Goal: Information Seeking & Learning: Check status

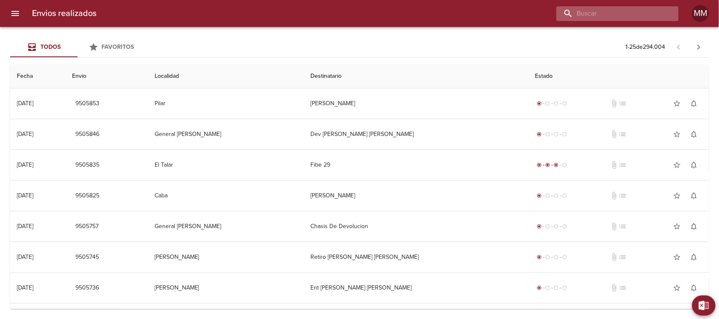
click at [633, 6] on input "buscar" at bounding box center [610, 13] width 108 height 15
paste input "DIEGO HERNÁN FARIAS"
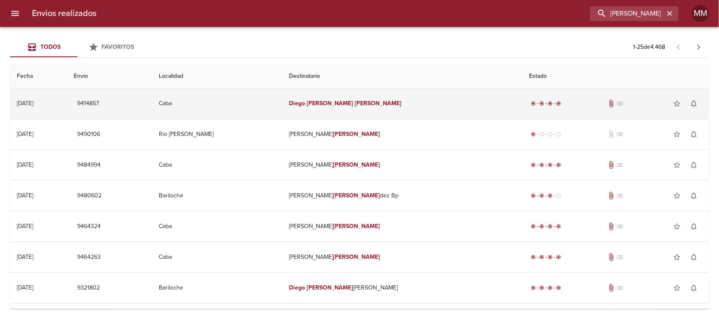
click at [342, 101] on em "Hernán" at bounding box center [330, 103] width 47 height 7
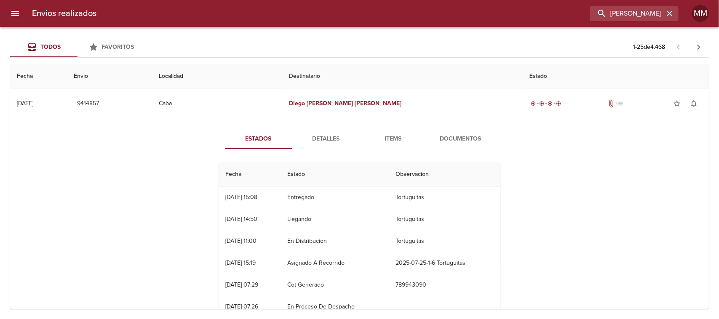
click at [323, 134] on span "Detalles" at bounding box center [325, 139] width 57 height 11
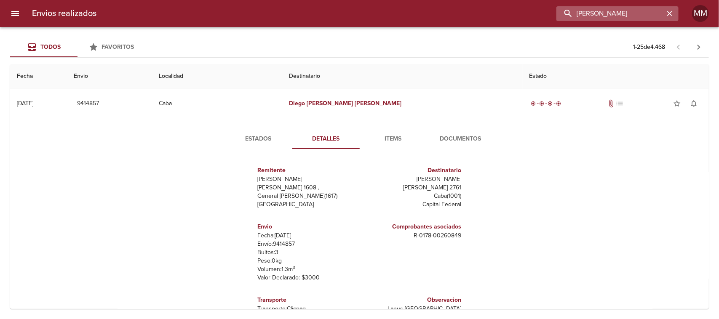
click at [636, 17] on input "DIEGO HERNÁN FARIAS" at bounding box center [610, 13] width 108 height 15
paste input "JULIA NESP"
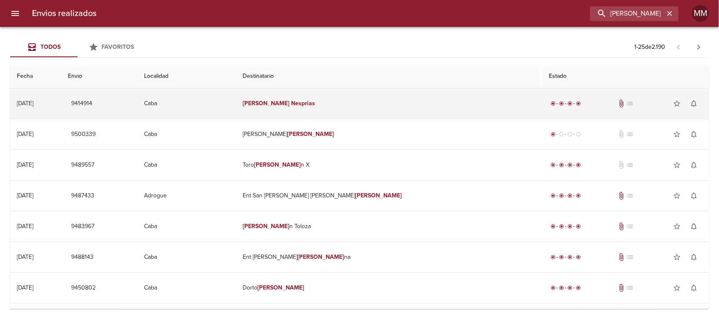
click at [321, 102] on td "Julia Nesprias" at bounding box center [389, 103] width 306 height 30
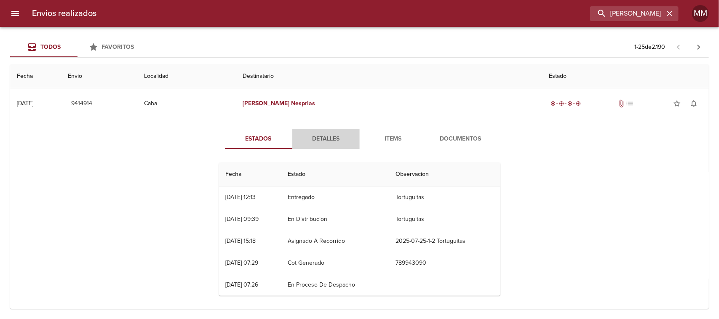
click at [318, 131] on button "Detalles" at bounding box center [325, 139] width 67 height 20
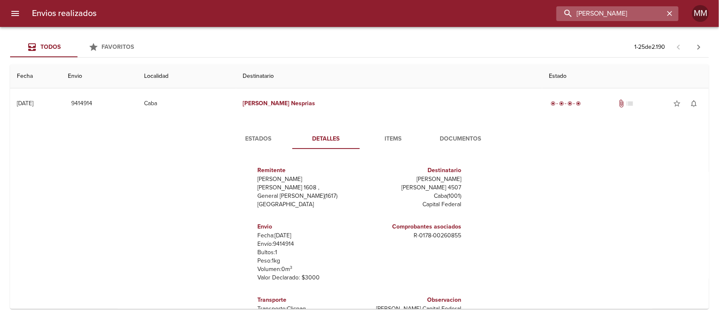
click at [632, 20] on input "JULIA NESPRIAS" at bounding box center [610, 13] width 108 height 15
paste input "YANINA TUERO"
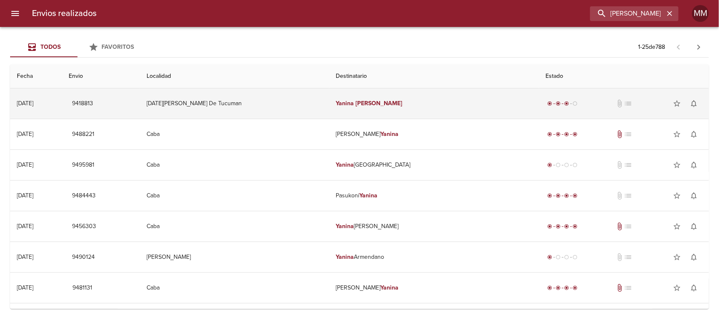
click at [354, 106] on em "Yanina" at bounding box center [345, 103] width 18 height 7
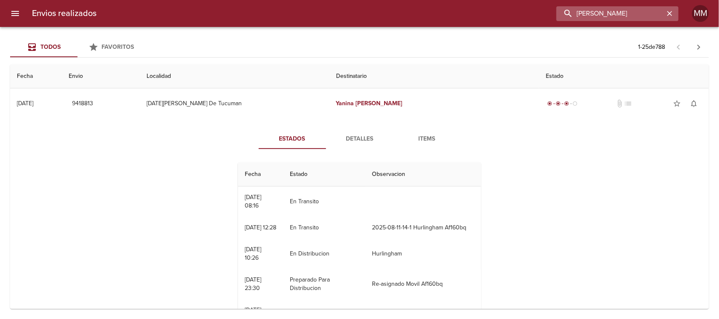
click at [624, 16] on input "YANINA TUERO" at bounding box center [610, 13] width 108 height 15
paste input "[PERSON_NAME]"
type input "[PERSON_NAME]"
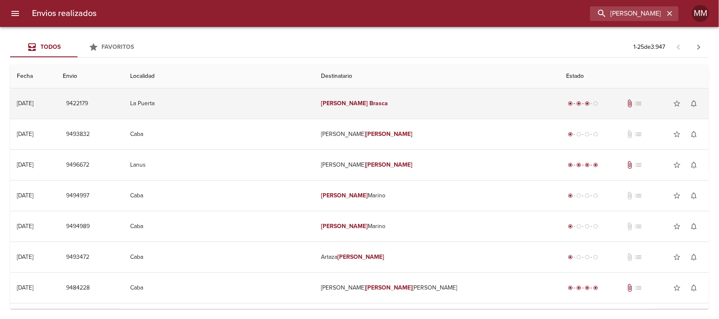
click at [333, 112] on td "[PERSON_NAME]" at bounding box center [437, 103] width 245 height 30
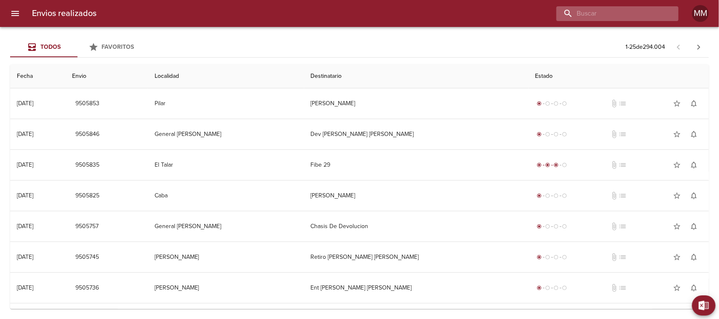
click at [633, 17] on input "buscar" at bounding box center [610, 13] width 108 height 15
paste input "[PERSON_NAME]"
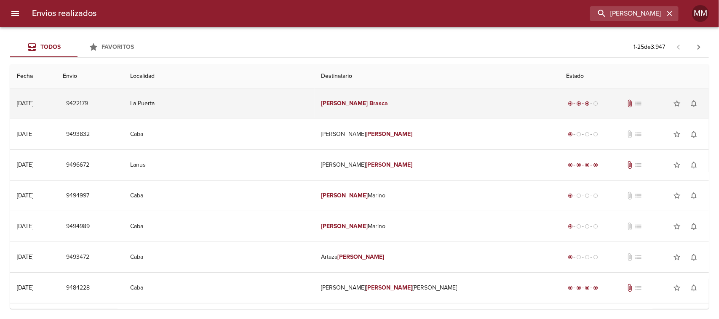
click at [345, 97] on td "[PERSON_NAME]" at bounding box center [437, 103] width 245 height 30
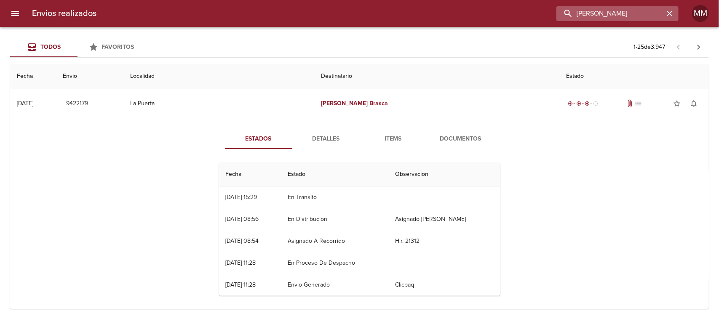
click at [614, 18] on input "[PERSON_NAME]" at bounding box center [610, 13] width 108 height 15
paste input "[PERSON_NAME]"
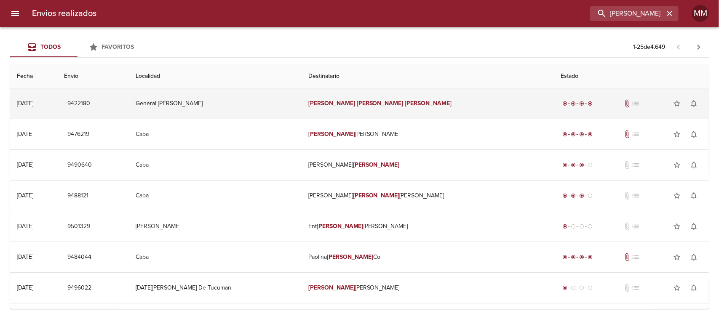
click at [352, 102] on em "[PERSON_NAME]" at bounding box center [331, 103] width 47 height 7
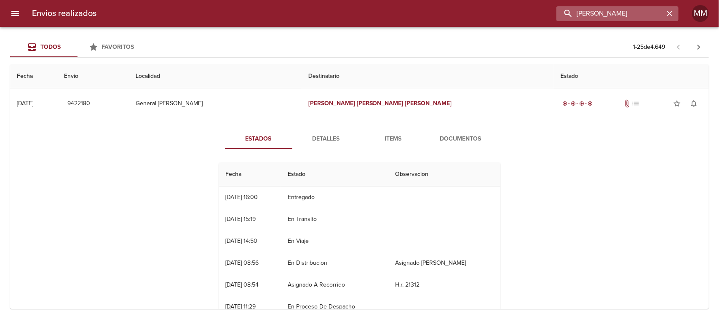
click at [619, 13] on input "[PERSON_NAME]" at bounding box center [610, 13] width 108 height 15
paste input "[PERSON_NAME] [PERSON_NAME]"
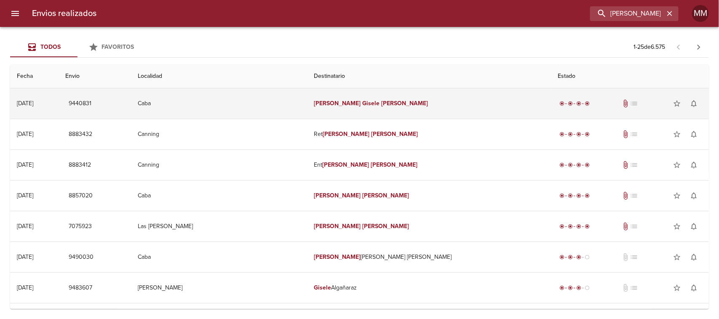
click at [350, 111] on td "[PERSON_NAME] [PERSON_NAME]" at bounding box center [429, 103] width 244 height 30
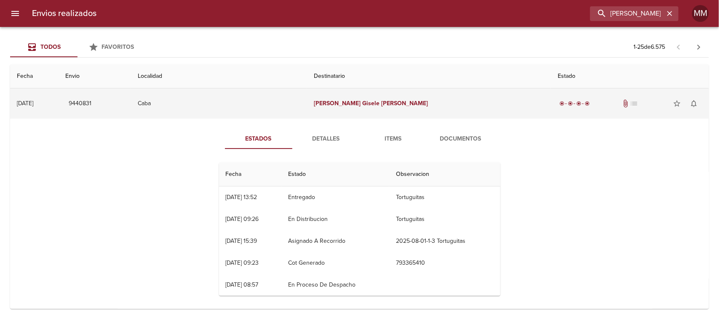
click at [358, 102] on em "[PERSON_NAME]" at bounding box center [337, 103] width 47 height 7
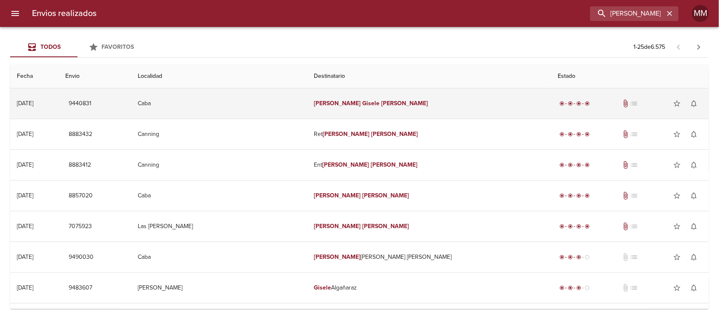
click at [358, 102] on em "[PERSON_NAME]" at bounding box center [337, 103] width 47 height 7
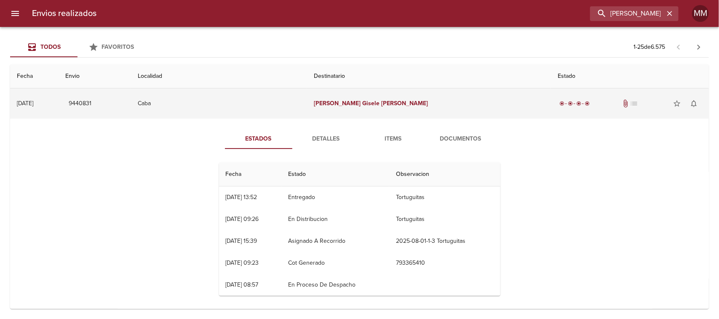
click at [366, 96] on td "[PERSON_NAME] [PERSON_NAME]" at bounding box center [429, 103] width 244 height 30
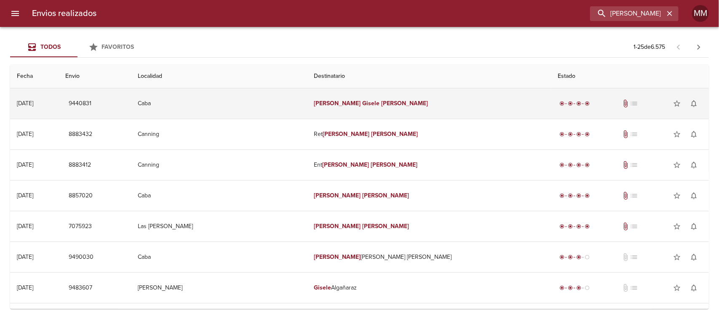
click at [367, 96] on td "[PERSON_NAME] [PERSON_NAME]" at bounding box center [429, 103] width 244 height 30
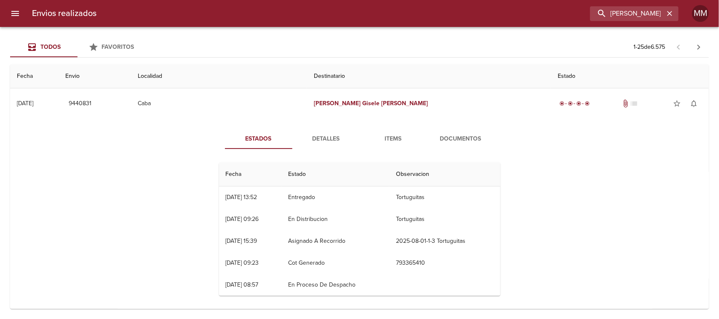
click at [333, 152] on div "Estados Detalles Items Documentos Fecha Estado Observacion 01/08 [DATE] 13:52 E…" at bounding box center [359, 216] width 303 height 174
click at [331, 140] on span "Detalles" at bounding box center [325, 139] width 57 height 11
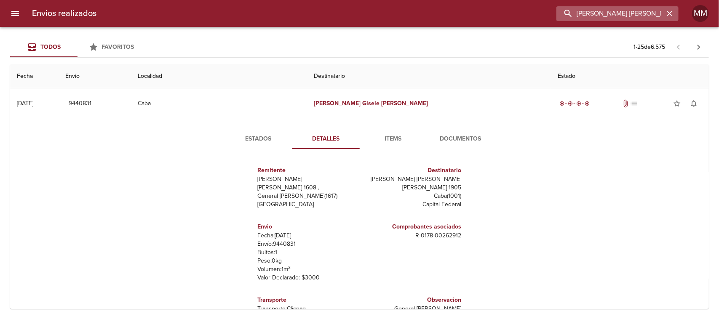
click at [611, 13] on input "[PERSON_NAME] [PERSON_NAME]" at bounding box center [610, 13] width 108 height 15
paste input "[PERSON_NAME]"
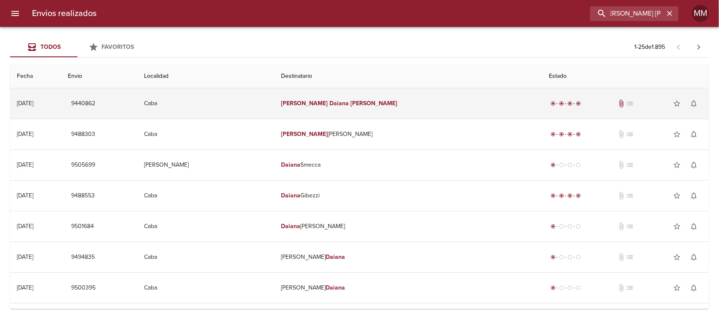
click at [403, 106] on td "[PERSON_NAME] [PERSON_NAME]" at bounding box center [408, 103] width 267 height 30
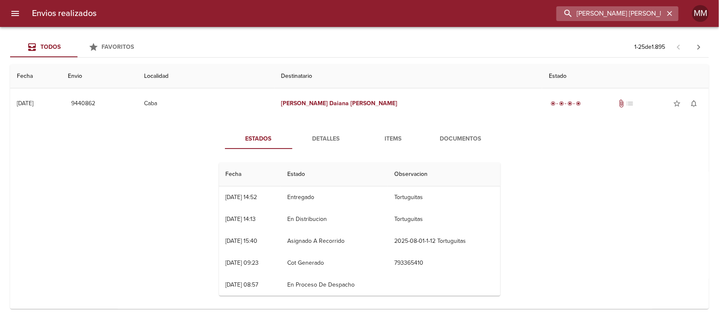
click at [646, 6] on input "[PERSON_NAME] [PERSON_NAME]" at bounding box center [610, 13] width 108 height 15
click at [645, 7] on input "[PERSON_NAME] [PERSON_NAME]" at bounding box center [610, 13] width 108 height 15
click at [644, 7] on input "[PERSON_NAME] [PERSON_NAME]" at bounding box center [610, 13] width 108 height 15
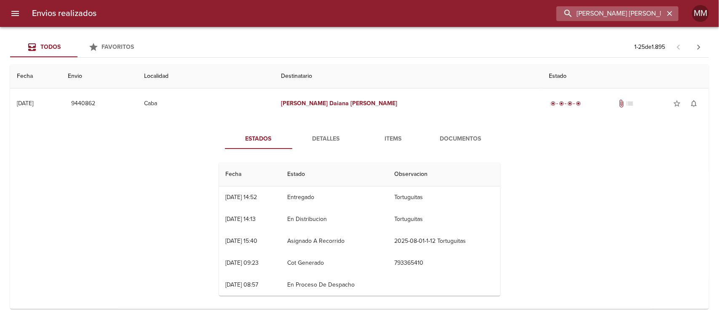
click at [644, 7] on input "[PERSON_NAME] [PERSON_NAME]" at bounding box center [610, 13] width 108 height 15
paste input "[PERSON_NAME]"
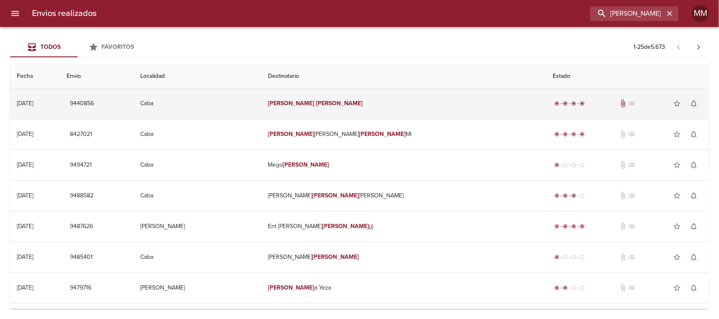
click at [394, 107] on td "[PERSON_NAME]" at bounding box center [403, 103] width 285 height 30
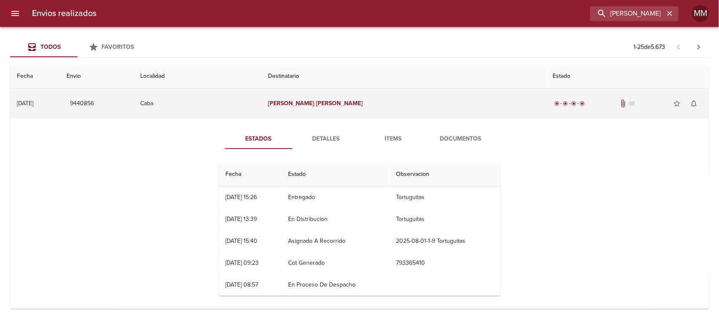
click at [383, 109] on td "[PERSON_NAME]" at bounding box center [403, 103] width 285 height 30
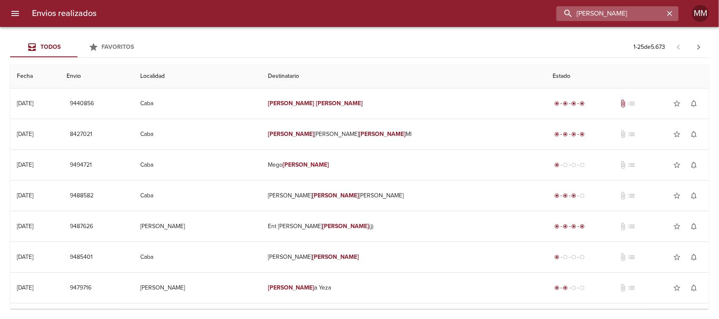
click at [622, 16] on input "[PERSON_NAME]" at bounding box center [610, 13] width 108 height 15
paste input "[PERSON_NAME]"
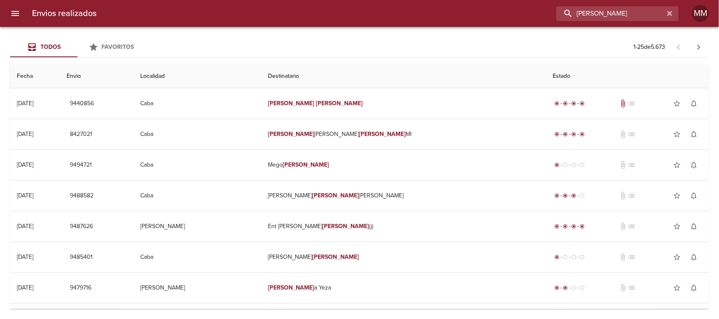
type input "[PERSON_NAME]"
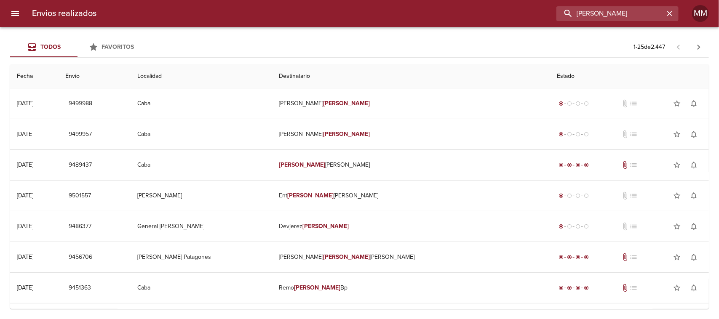
scroll to position [0, 0]
